Goal: Information Seeking & Learning: Learn about a topic

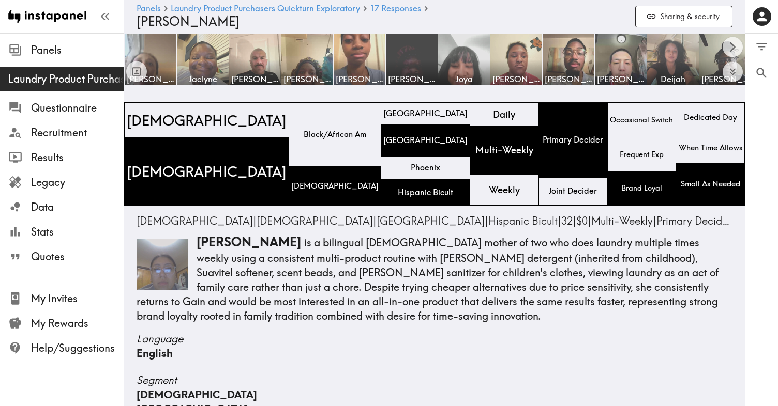
click at [146, 45] on div at bounding box center [136, 59] width 21 height 45
click at [150, 63] on img at bounding box center [151, 60] width 54 height 54
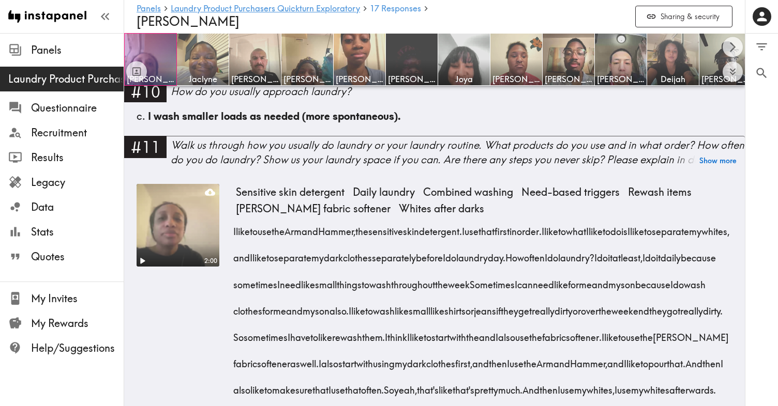
scroll to position [976, 0]
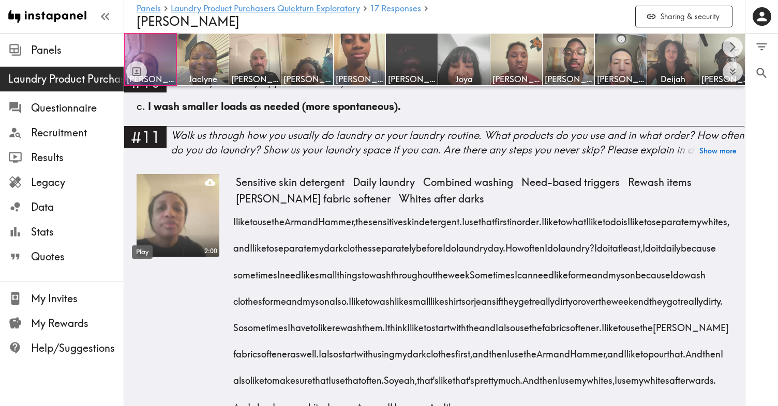
click at [145, 248] on icon "Play" at bounding box center [143, 251] width 6 height 7
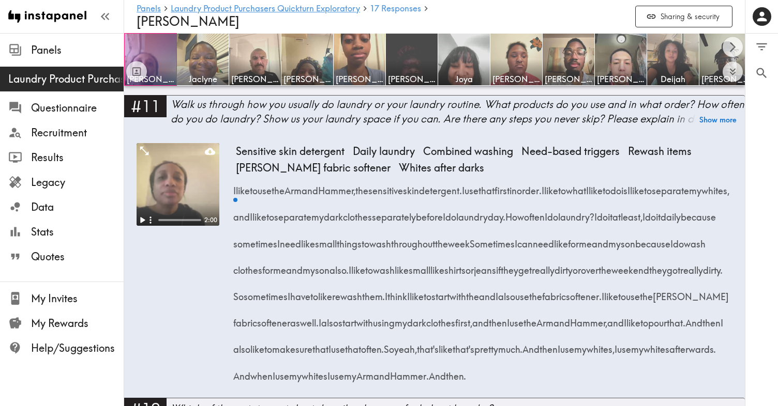
scroll to position [1011, 0]
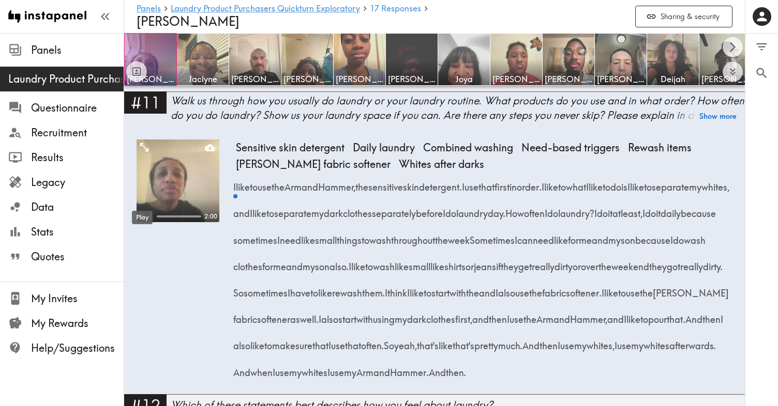
click at [143, 204] on div "Play" at bounding box center [142, 215] width 23 height 22
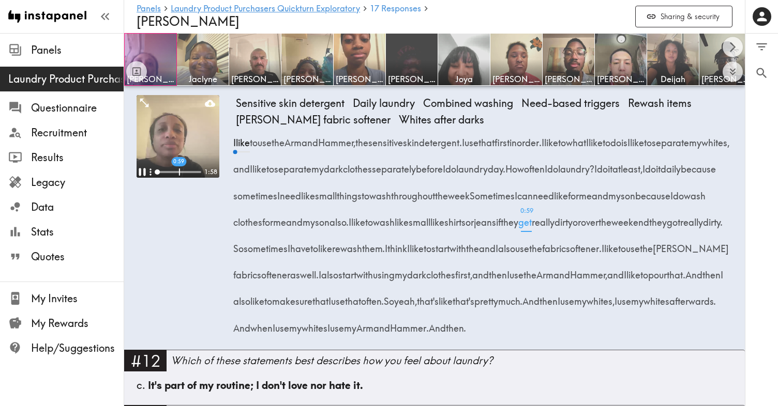
scroll to position [1057, 0]
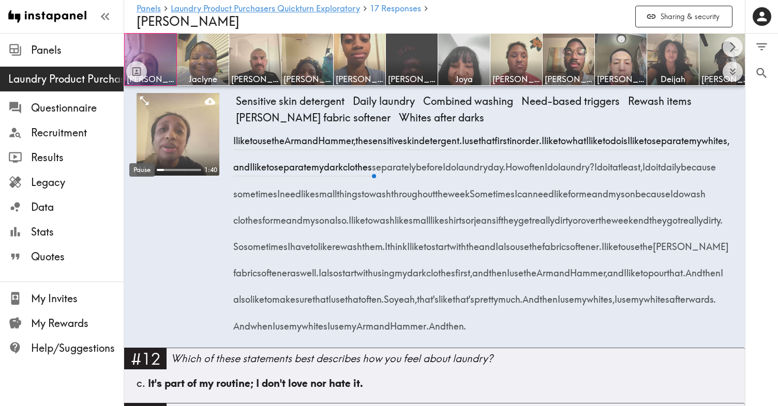
click at [143, 158] on div "Pause" at bounding box center [141, 167] width 27 height 22
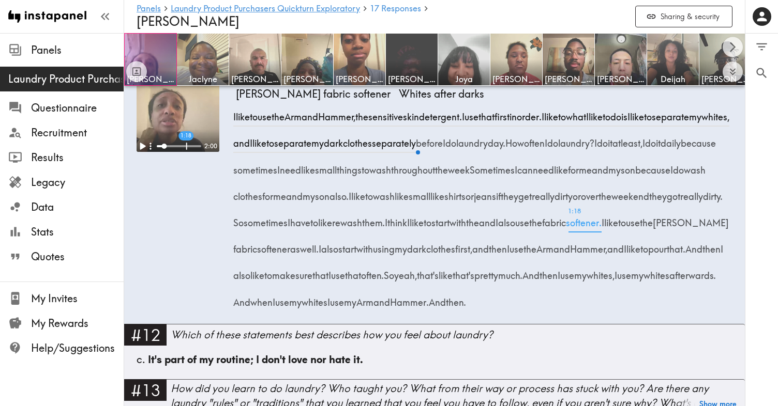
scroll to position [1090, 0]
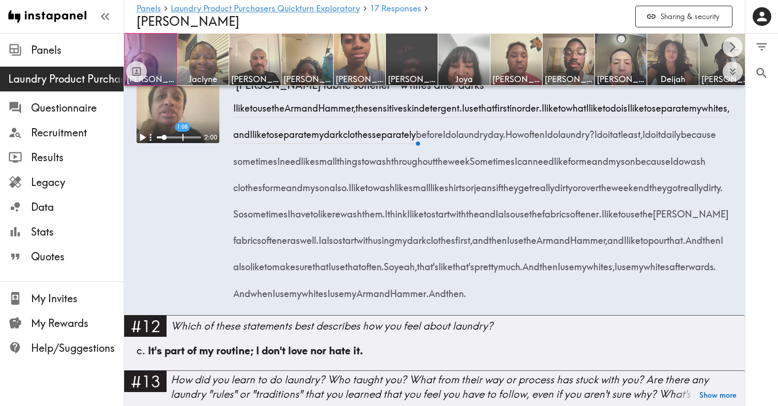
click at [407, 201] on span "think" at bounding box center [397, 210] width 20 height 26
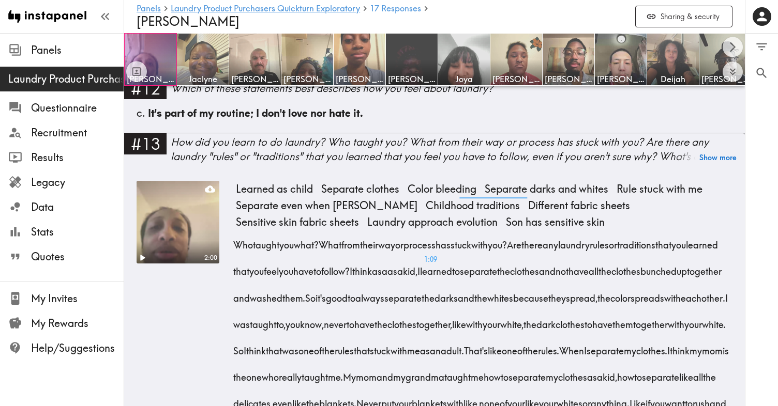
scroll to position [1335, 0]
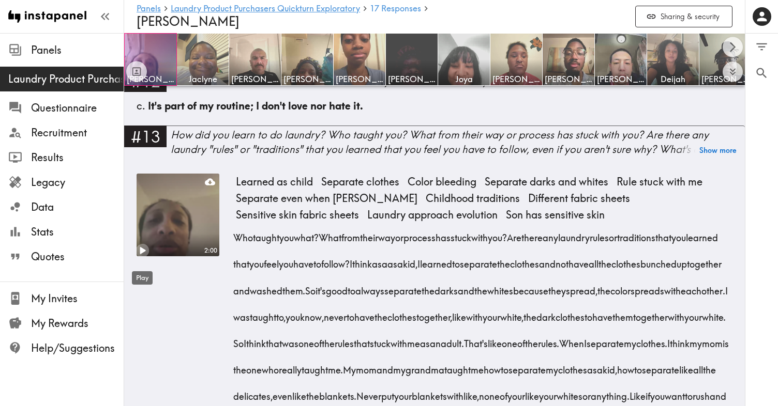
click at [143, 254] on icon "Play" at bounding box center [143, 250] width 6 height 7
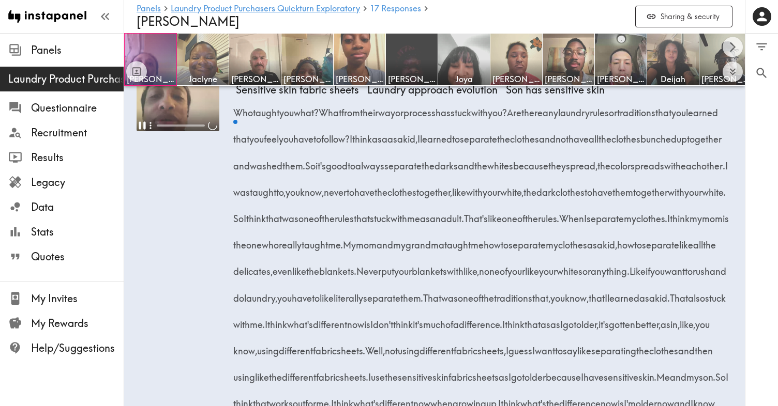
scroll to position [1472, 0]
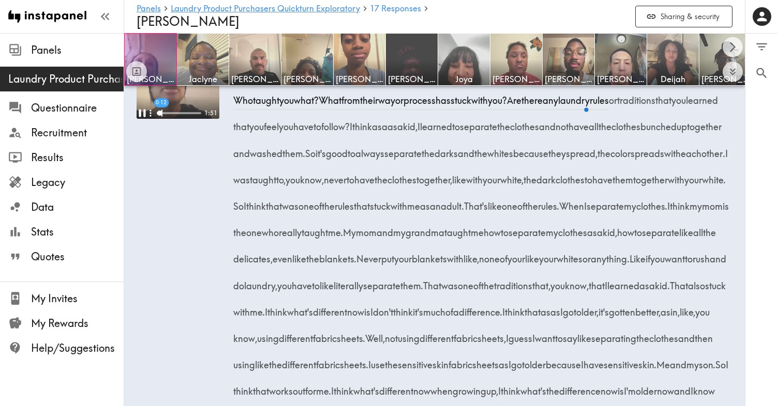
click at [372, 136] on span "think" at bounding box center [362, 123] width 20 height 26
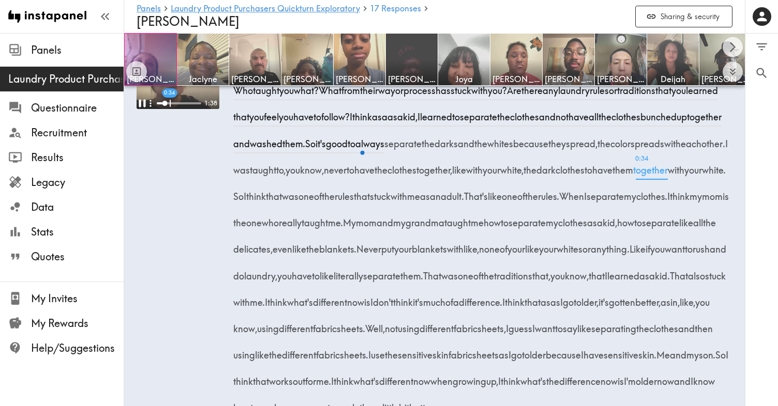
scroll to position [1488, 0]
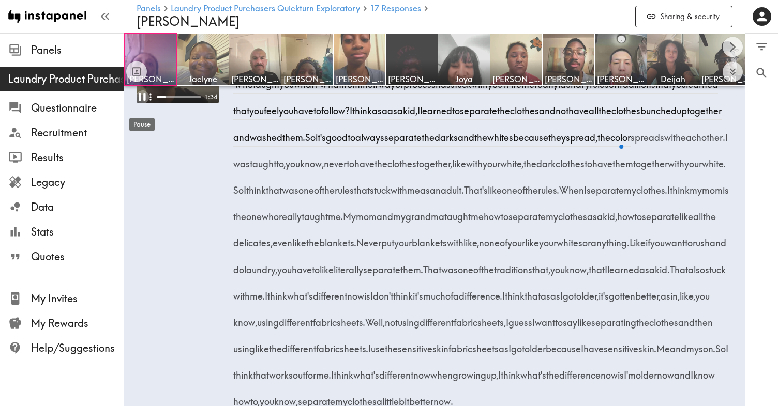
click at [144, 101] on icon "Pause" at bounding box center [142, 97] width 7 height 8
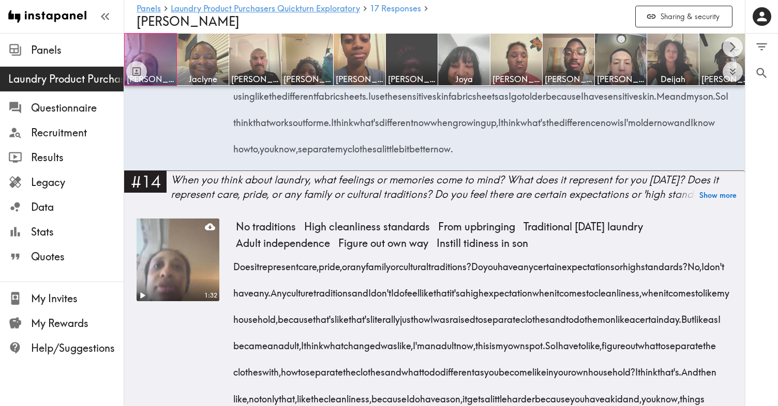
scroll to position [1742, 0]
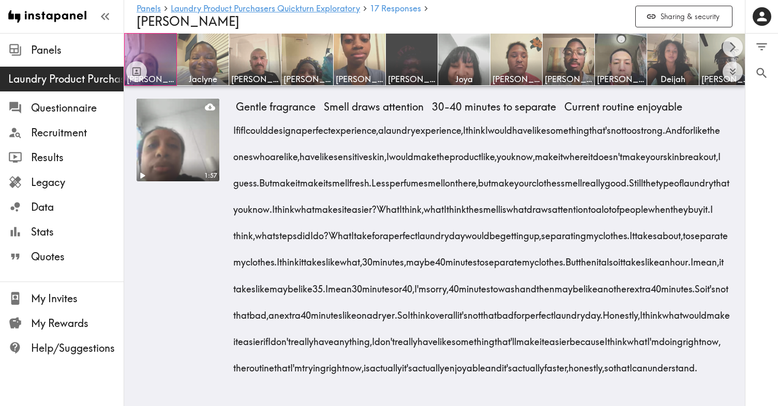
scroll to position [3171, 0]
click at [207, 62] on img at bounding box center [203, 60] width 54 height 54
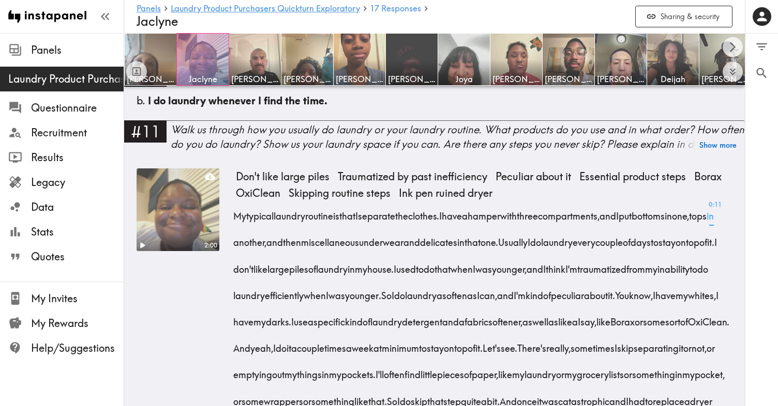
scroll to position [982, 0]
click at [141, 245] on icon "Play" at bounding box center [143, 244] width 6 height 7
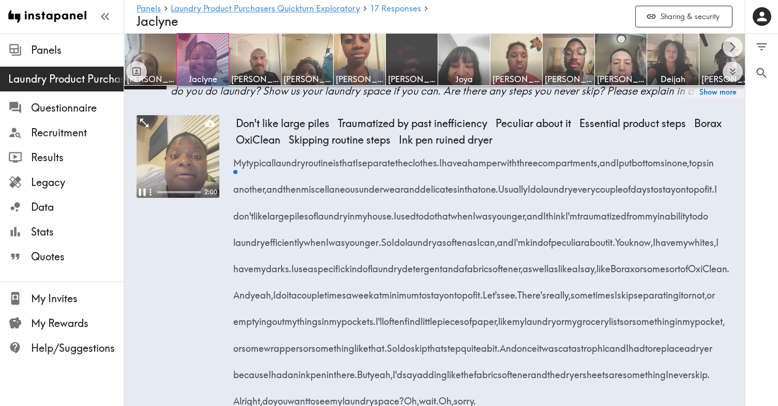
scroll to position [1078, 0]
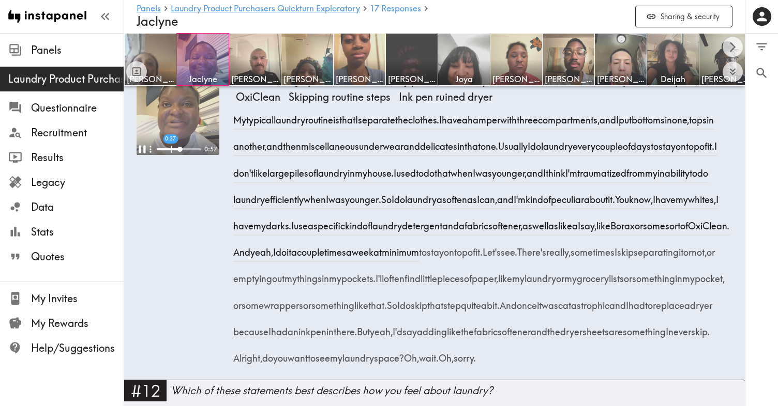
drag, startPoint x: 561, startPoint y: 201, endPoint x: 352, endPoint y: 285, distance: 225.2
click at [352, 285] on div "My typical laundry routine is that I separate the clothes. I have a hamper with…" at bounding box center [484, 235] width 496 height 265
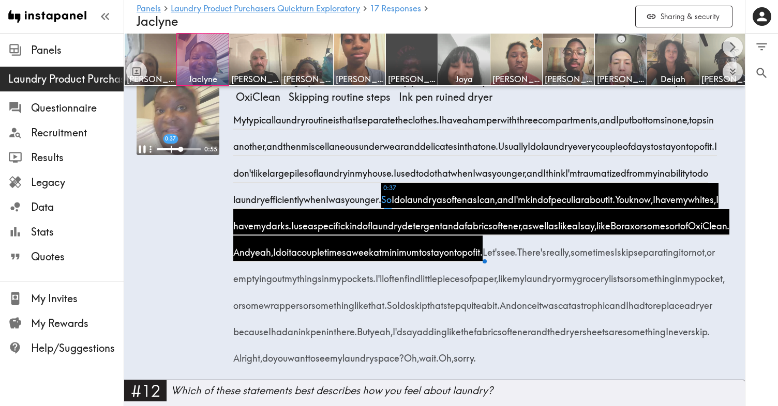
copy div "So I do laundry as often as I can, and I'm kind of peculiar about it. You know,…"
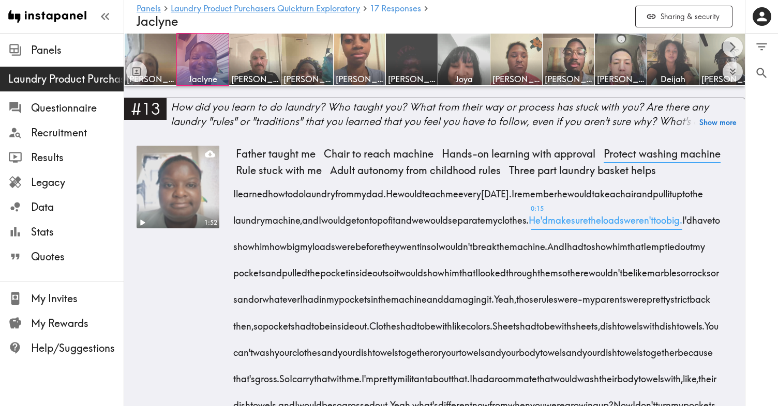
scroll to position [1419, 0]
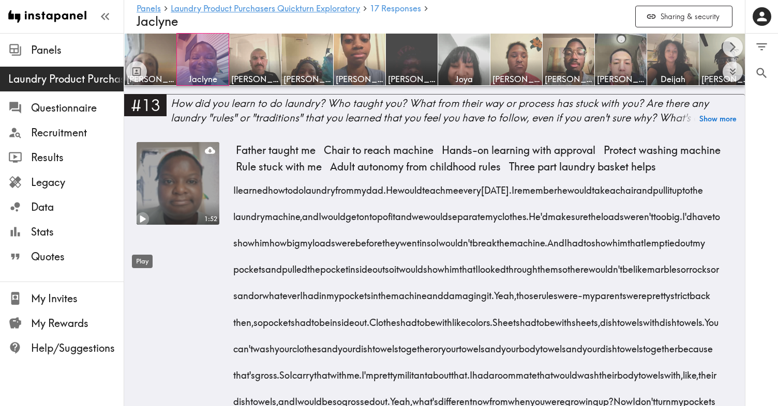
click at [141, 223] on icon "Play" at bounding box center [143, 219] width 6 height 7
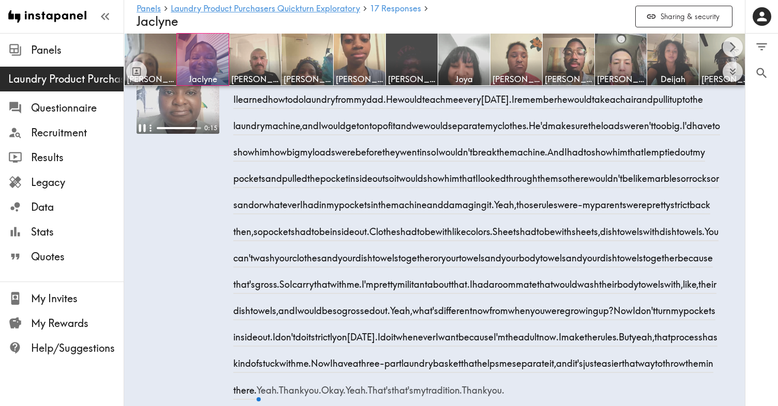
scroll to position [1509, 0]
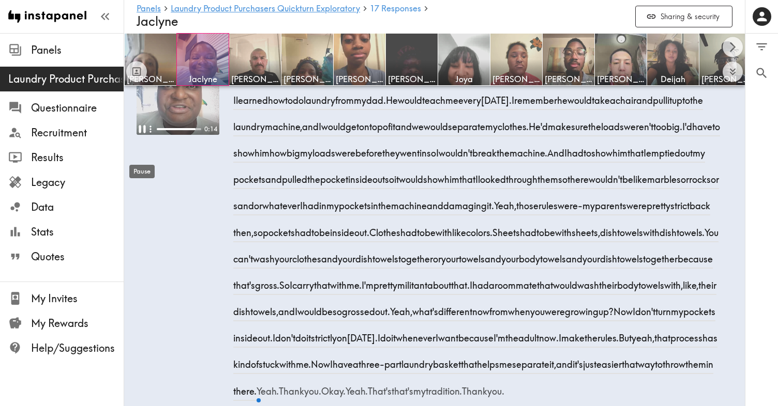
click at [144, 133] on icon "Pause" at bounding box center [142, 130] width 7 height 8
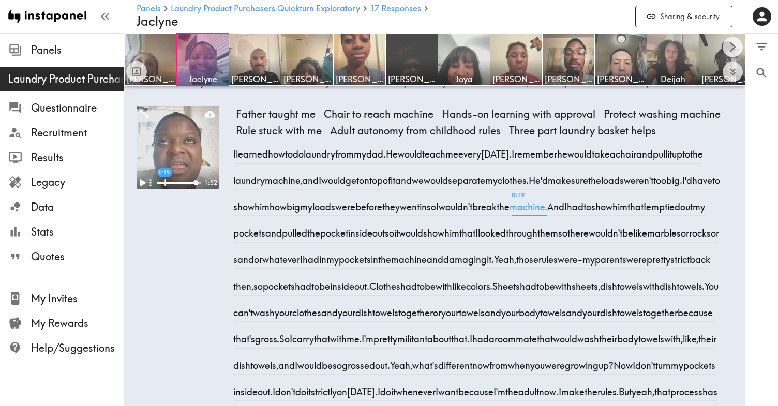
scroll to position [1456, 0]
drag, startPoint x: 230, startPoint y: 205, endPoint x: 725, endPoint y: 244, distance: 496.8
click at [725, 244] on div "0:19 1:52 Father taught me Chair to reach machine Hands-on learning with approv…" at bounding box center [434, 285] width 596 height 360
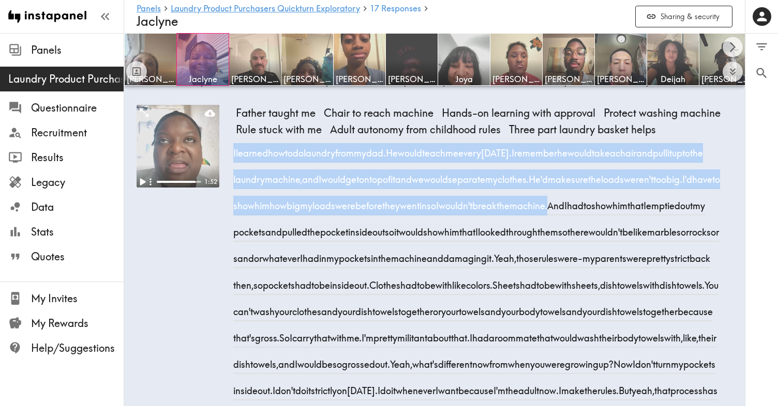
drag, startPoint x: 233, startPoint y: 199, endPoint x: 720, endPoint y: 250, distance: 489.7
click at [720, 250] on div "I learned how to do laundry from my dad. He would teach me every [DATE]. I reme…" at bounding box center [484, 294] width 496 height 317
copy div "I learned how to do laundry from my dad. He would teach me every [DATE]. I reme…"
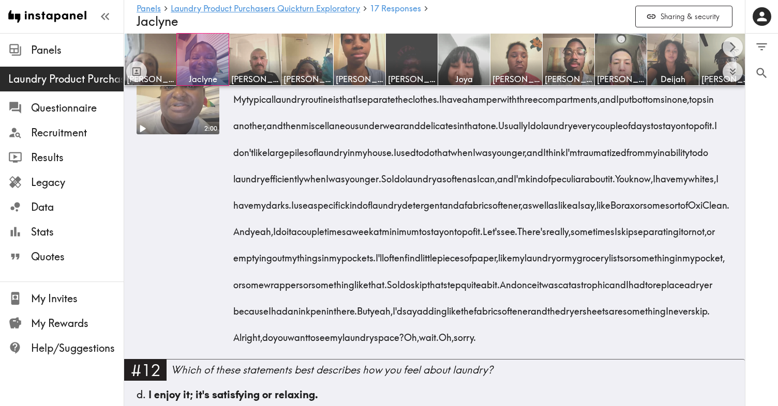
scroll to position [1098, 0]
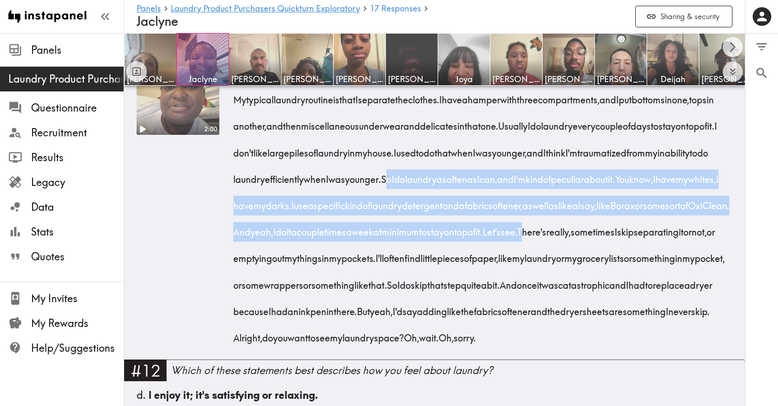
drag, startPoint x: 559, startPoint y: 187, endPoint x: 393, endPoint y: 255, distance: 179.9
click at [393, 255] on div "My typical laundry routine is that I separate the clothes. I have a hamper with…" at bounding box center [484, 215] width 496 height 265
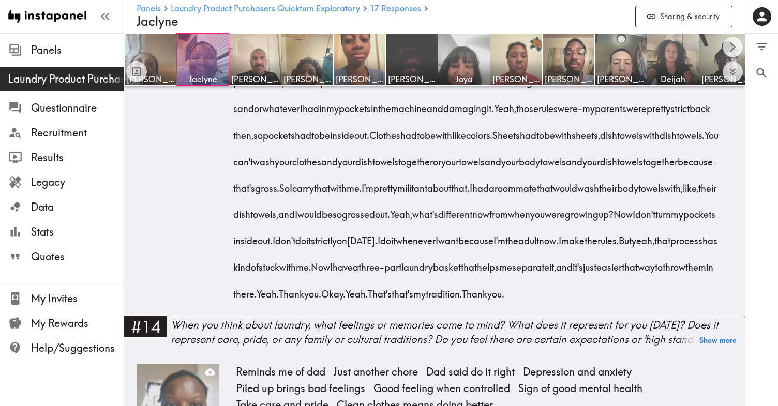
scroll to position [1612, 0]
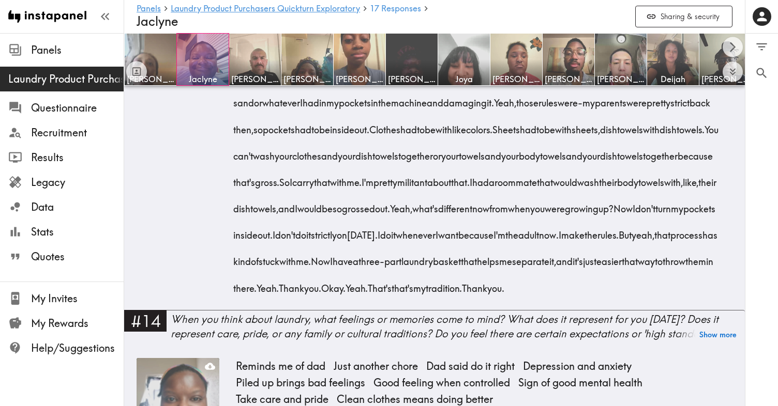
drag, startPoint x: 580, startPoint y: 207, endPoint x: 599, endPoint y: 237, distance: 34.9
click at [599, 237] on div "I learned how to do laundry from my dad. He would teach me every [DATE]. I reme…" at bounding box center [484, 138] width 496 height 317
drag, startPoint x: 583, startPoint y: 199, endPoint x: 412, endPoint y: 278, distance: 188.1
click at [412, 278] on div "I learned how to do laundry from my dad. He would teach me every [DATE]. I reme…" at bounding box center [484, 138] width 496 height 317
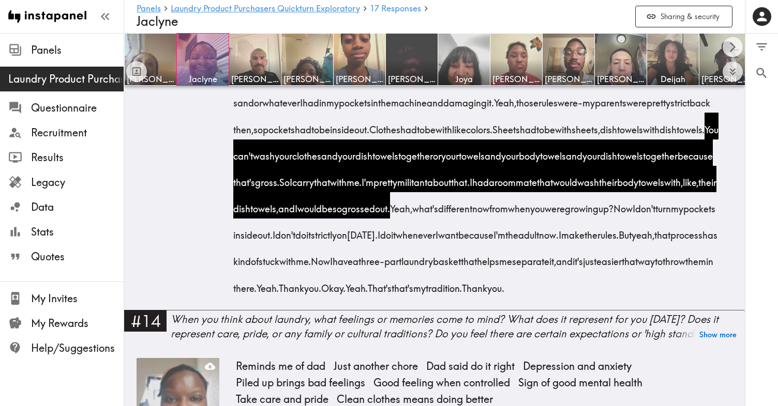
copy div "You can't wash your clothes and your dish towels together or your towels and yo…"
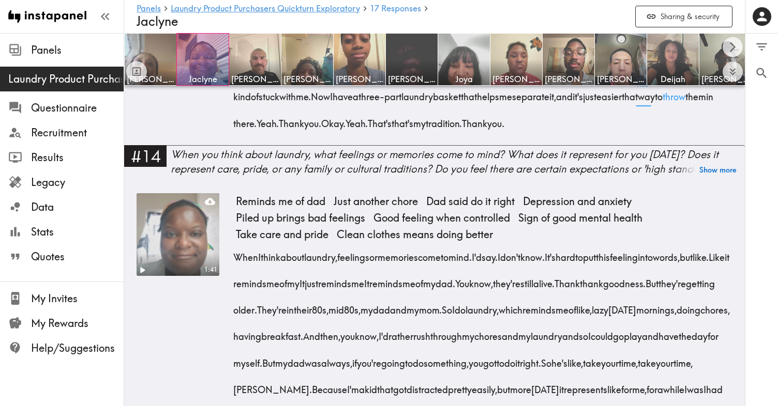
scroll to position [1777, 0]
drag, startPoint x: 660, startPoint y: 116, endPoint x: 668, endPoint y: 150, distance: 35.1
drag, startPoint x: 660, startPoint y: 114, endPoint x: 451, endPoint y: 199, distance: 225.2
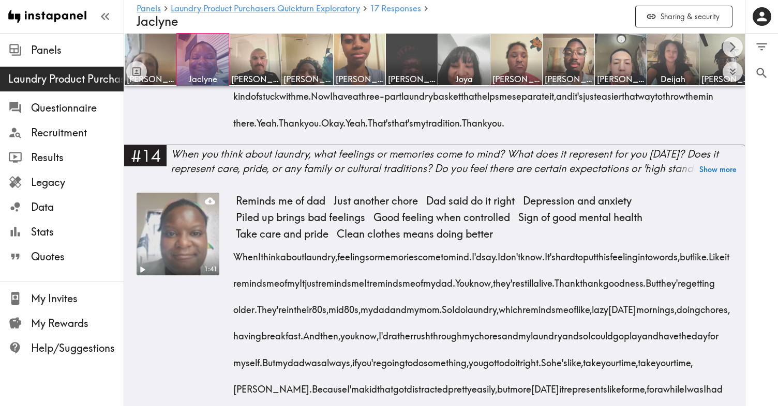
copy div "Now I don't turn my pockets inside out. I don't do it strictly [DATE]. I do it …"
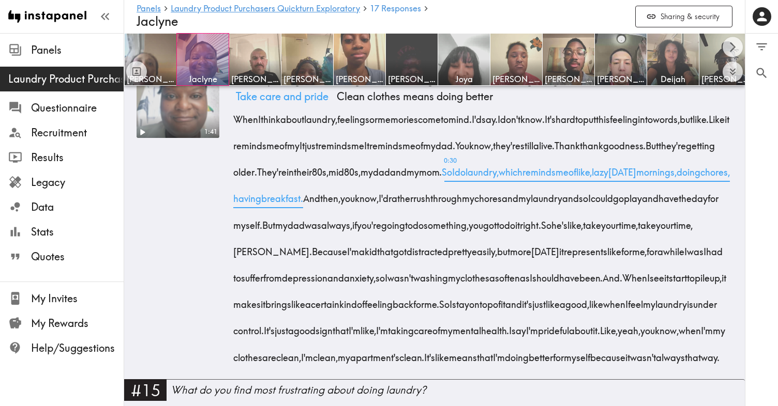
scroll to position [1915, 0]
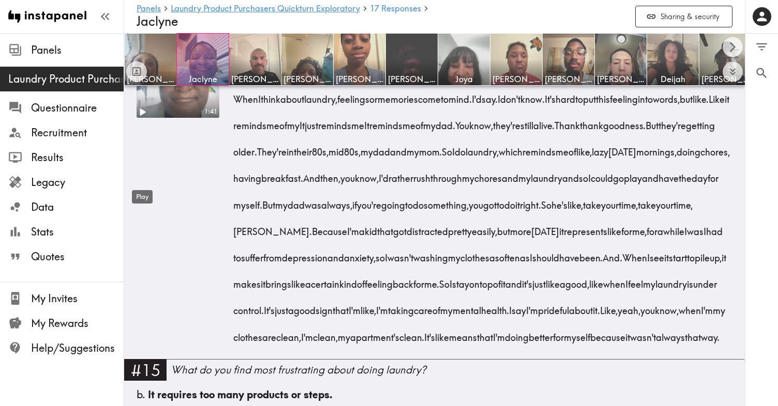
click at [142, 118] on icon "Play" at bounding box center [141, 111] width 13 height 13
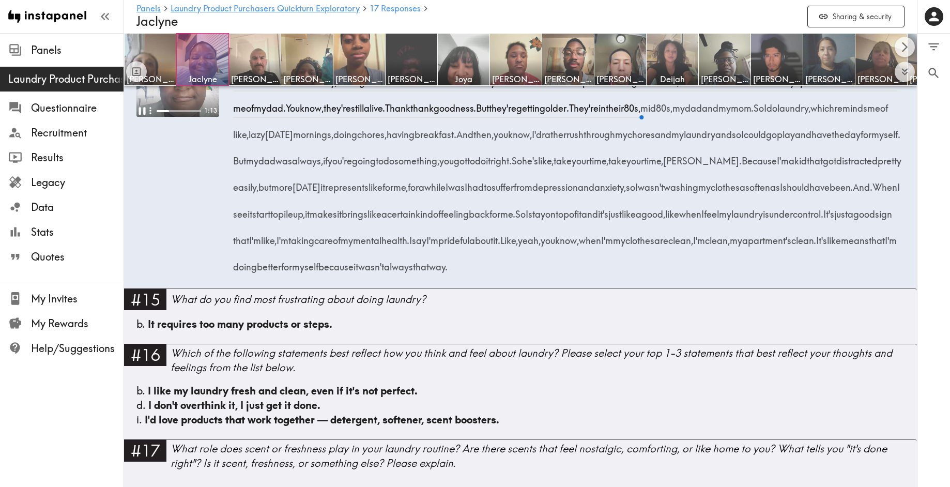
scroll to position [1760, 0]
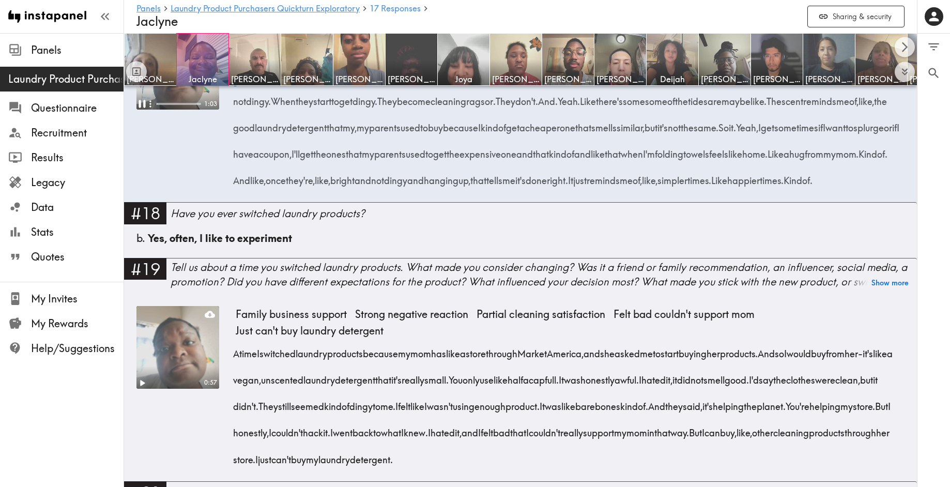
scroll to position [2225, 0]
click at [147, 109] on icon "button" at bounding box center [150, 103] width 11 height 11
click at [144, 210] on div "Pause" at bounding box center [141, 220] width 27 height 22
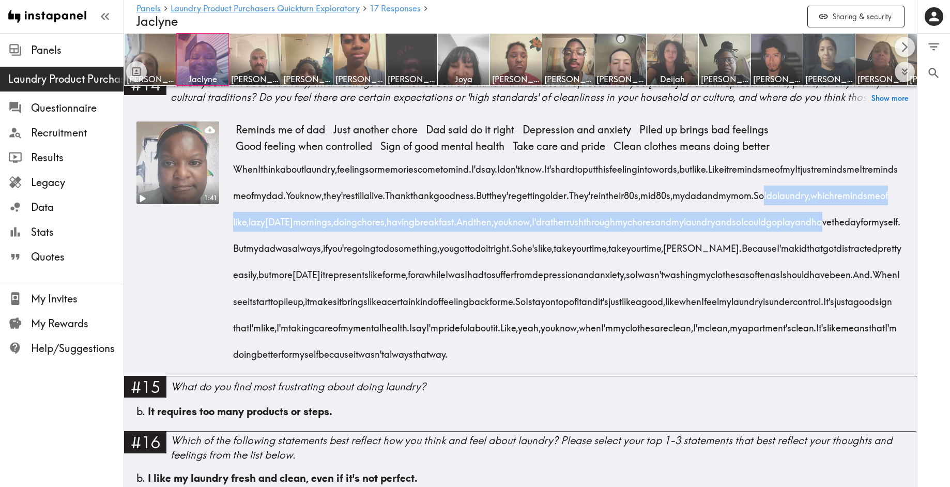
scroll to position [1675, 0]
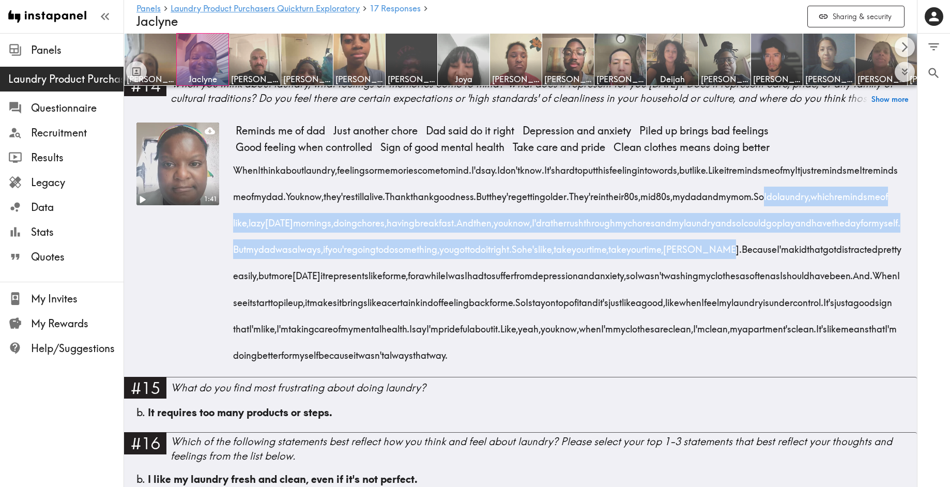
drag, startPoint x: 264, startPoint y: 314, endPoint x: 406, endPoint y: 353, distance: 147.5
click at [406, 353] on div "When I think about laundry, feelings or memories come to mind. I'd say. I don't…" at bounding box center [570, 260] width 669 height 212
copy div "o I do laundry, which reminds me of like, lazy [DATE] mornings, doing chores, h…"
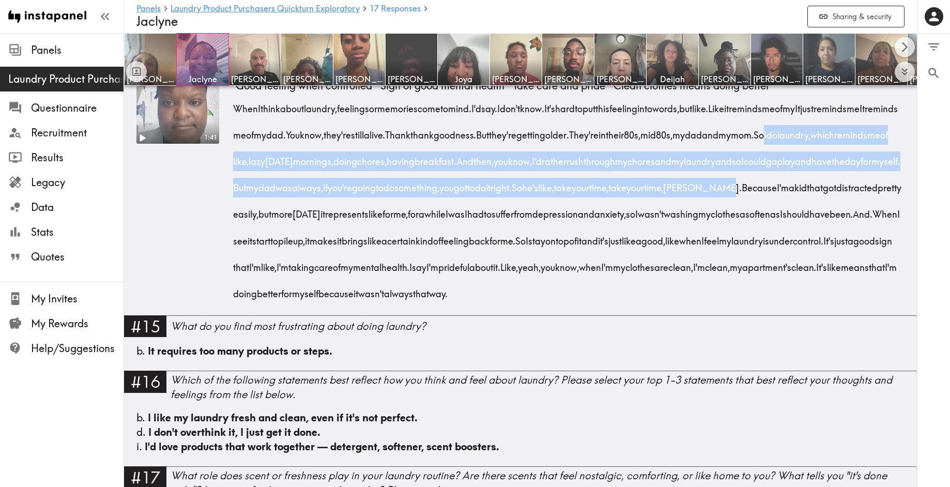
scroll to position [1737, 0]
drag, startPoint x: 385, startPoint y: 350, endPoint x: 477, endPoint y: 357, distance: 91.8
click at [481, 303] on div "When I think about laundry, feelings or memories come to mind. I'd say. I don't…" at bounding box center [570, 197] width 669 height 212
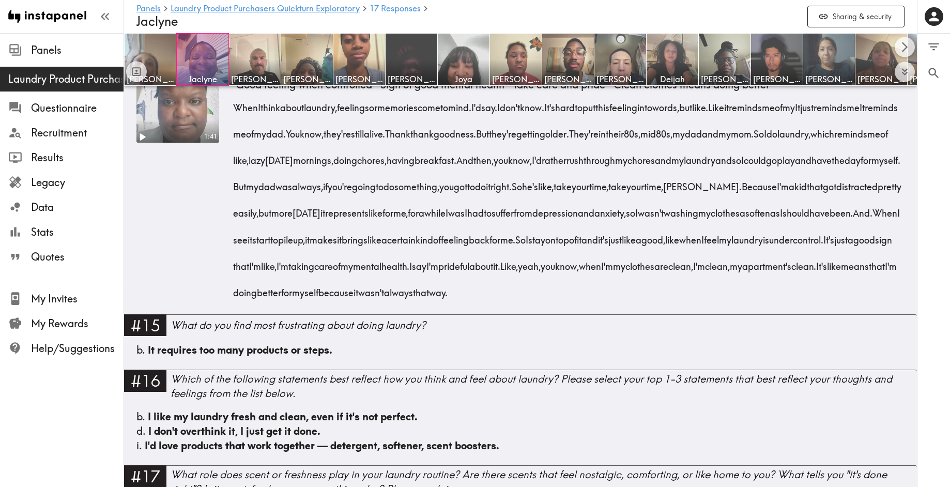
click at [515, 249] on span "So" at bounding box center [520, 236] width 10 height 26
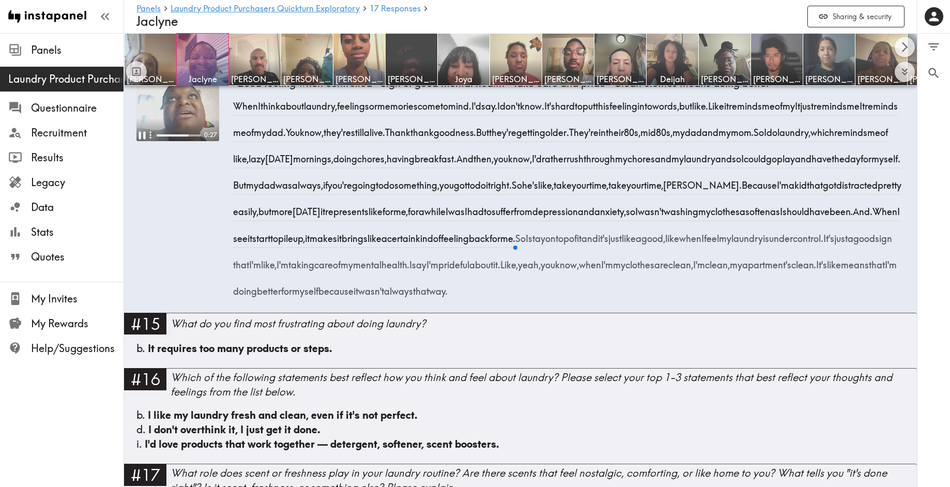
click at [515, 248] on span "So" at bounding box center [520, 234] width 10 height 26
click at [146, 142] on icon "button" at bounding box center [150, 136] width 11 height 11
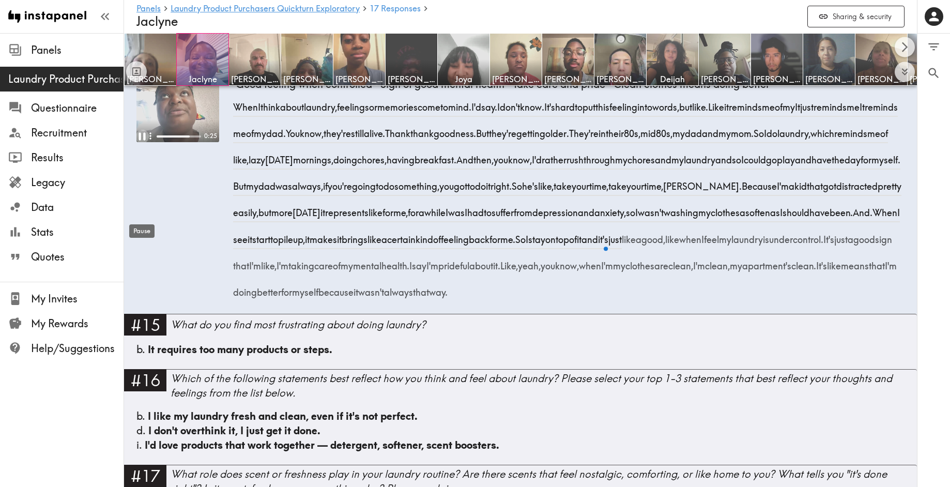
click at [142, 143] on icon "Pause" at bounding box center [141, 135] width 13 height 13
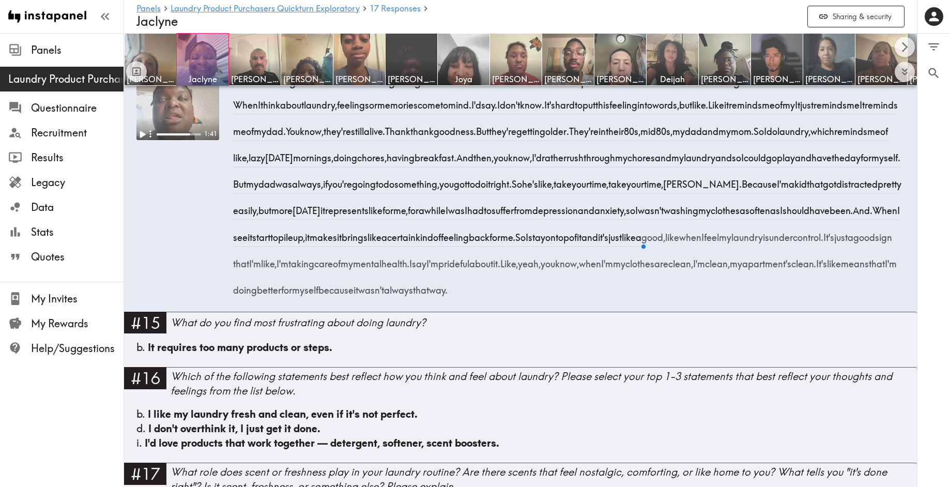
drag, startPoint x: 383, startPoint y: 345, endPoint x: 505, endPoint y: 409, distance: 138.3
click at [505, 312] on div "Reminds me of dad Just another chore Dad said do it right Depression and anxiet…" at bounding box center [570, 184] width 669 height 255
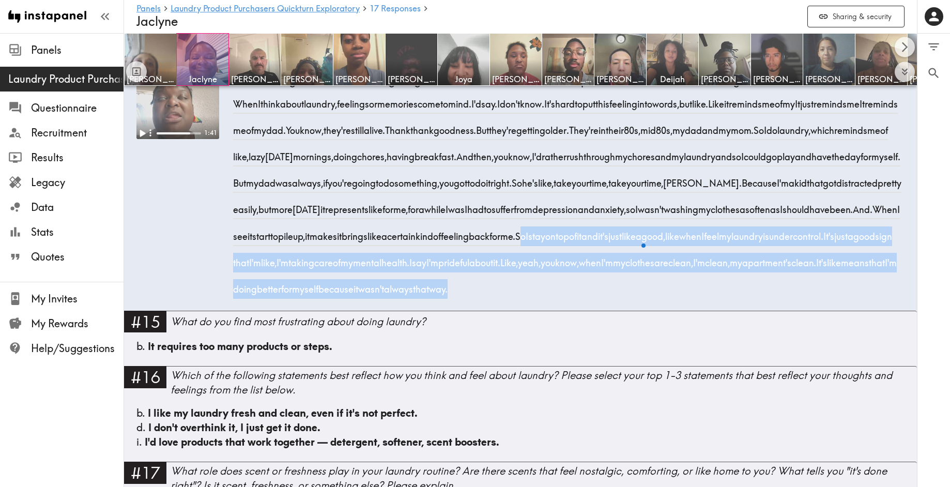
drag, startPoint x: 382, startPoint y: 342, endPoint x: 504, endPoint y: 404, distance: 136.4
click at [504, 299] on div "When I think about laundry, feelings or memories come to mind. I'd say. I don't…" at bounding box center [570, 193] width 669 height 212
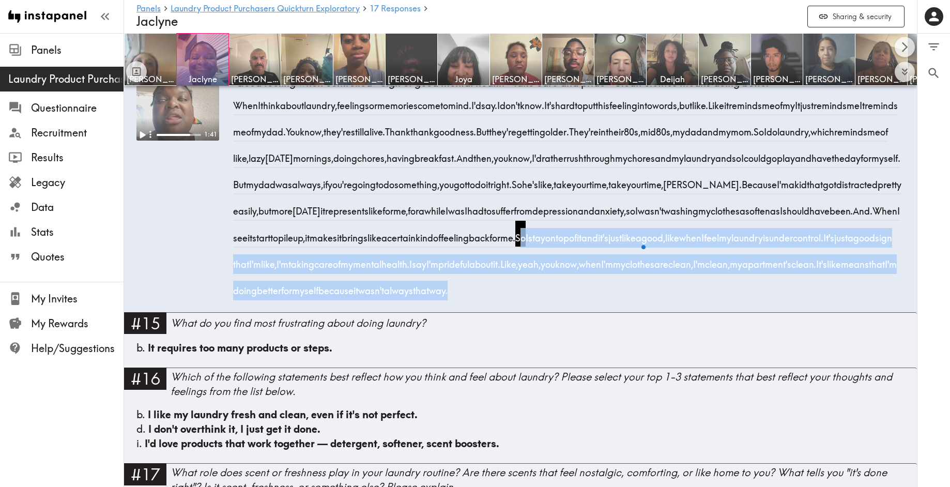
copy div "So I stay on top of it and it's just like a good, like when I feel my laundry i…"
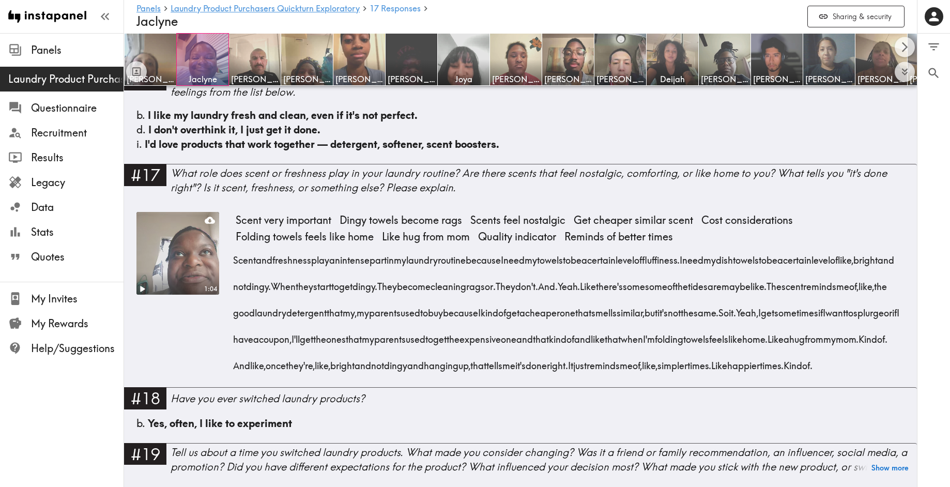
scroll to position [2040, 0]
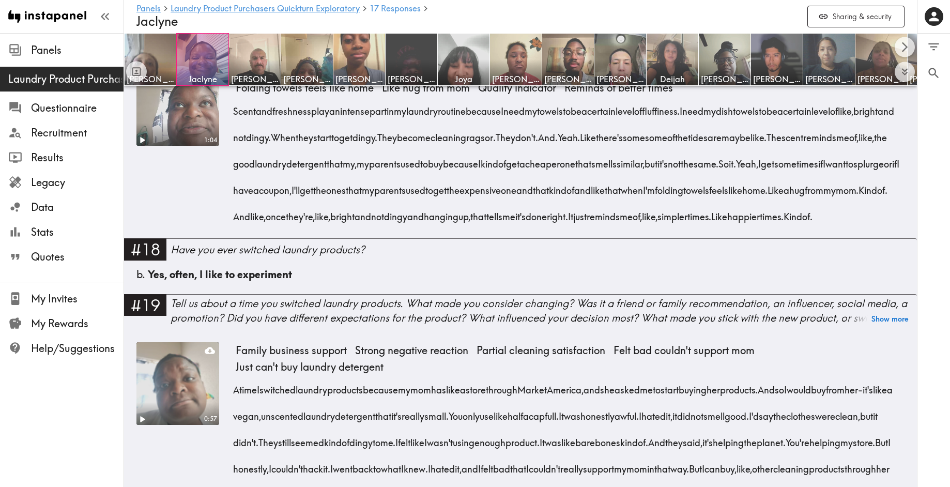
scroll to position [2188, 0]
click at [141, 144] on icon "Play" at bounding box center [143, 139] width 6 height 7
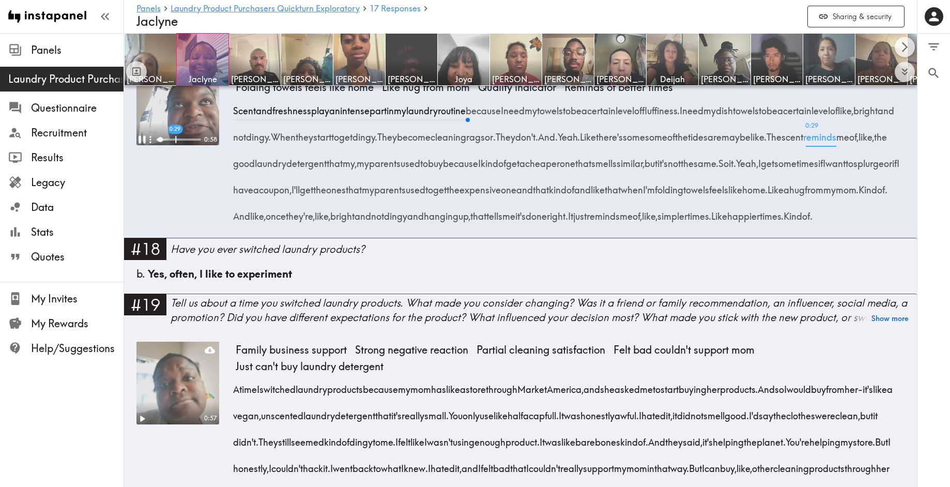
scroll to position [2192, 0]
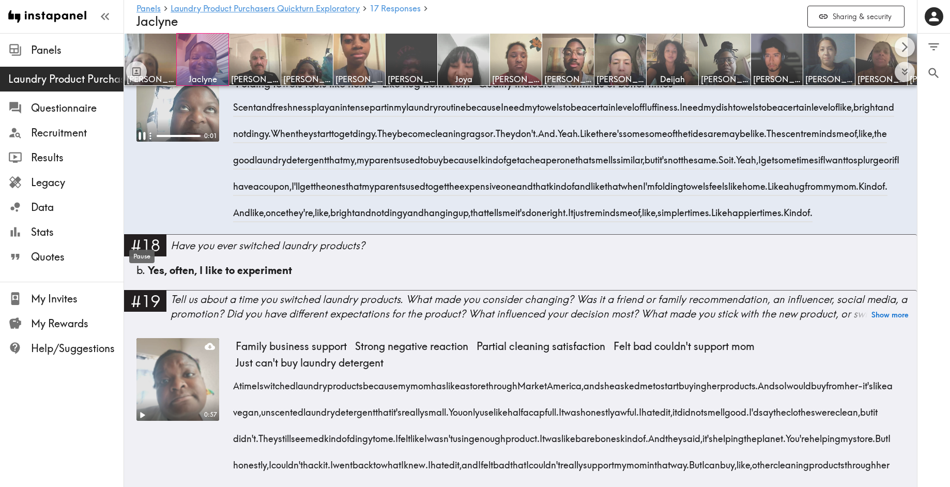
click at [144, 245] on div "Pause" at bounding box center [141, 253] width 27 height 22
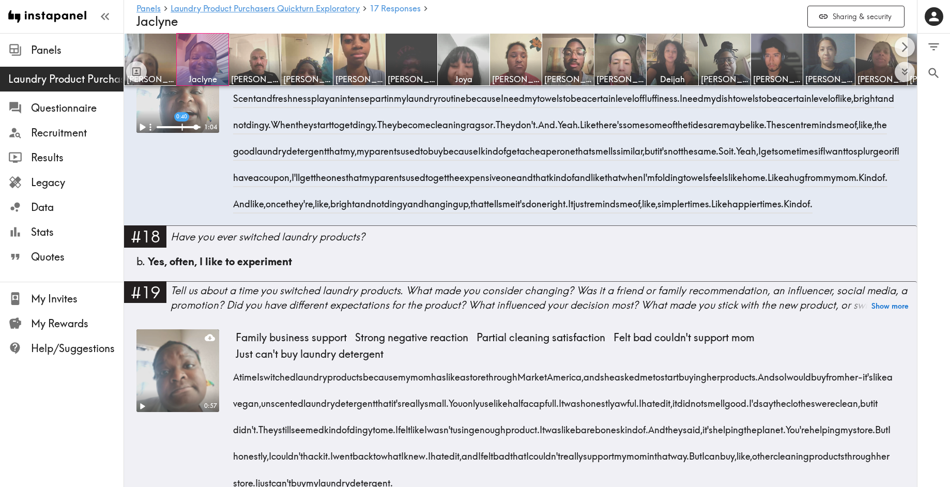
scroll to position [2201, 0]
drag, startPoint x: 353, startPoint y: 295, endPoint x: 626, endPoint y: 336, distance: 275.5
click at [626, 213] on div "Scent and freshness play an intense part in my laundry routine because I need m…" at bounding box center [570, 147] width 669 height 132
copy div "I get sometimes if I want to splurge or if I have a coupon, I'll get the ones t…"
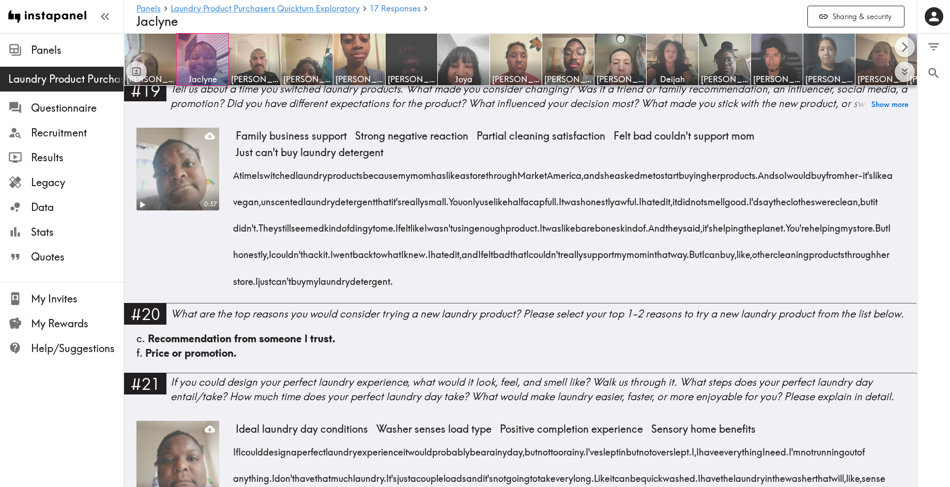
scroll to position [2409, 0]
